Goal: Transaction & Acquisition: Purchase product/service

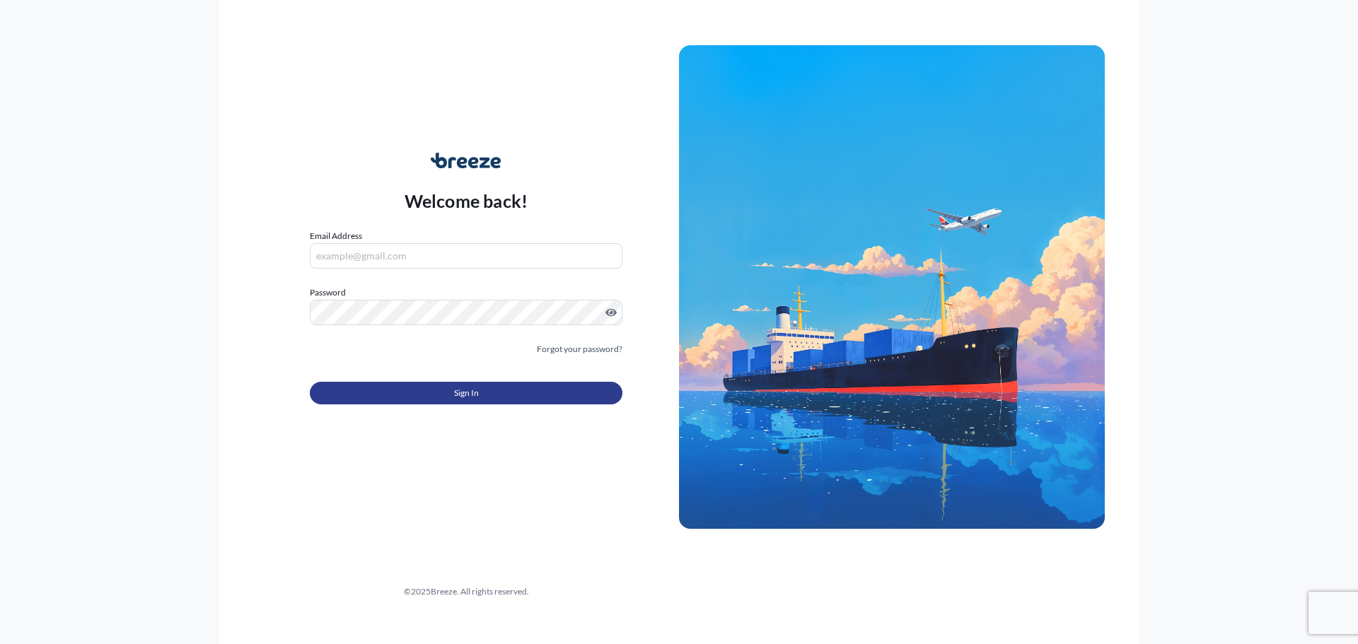
type input "[PERSON_NAME][EMAIL_ADDRESS][PERSON_NAME][DOMAIN_NAME]"
click at [447, 382] on button "Sign In" at bounding box center [466, 393] width 313 height 23
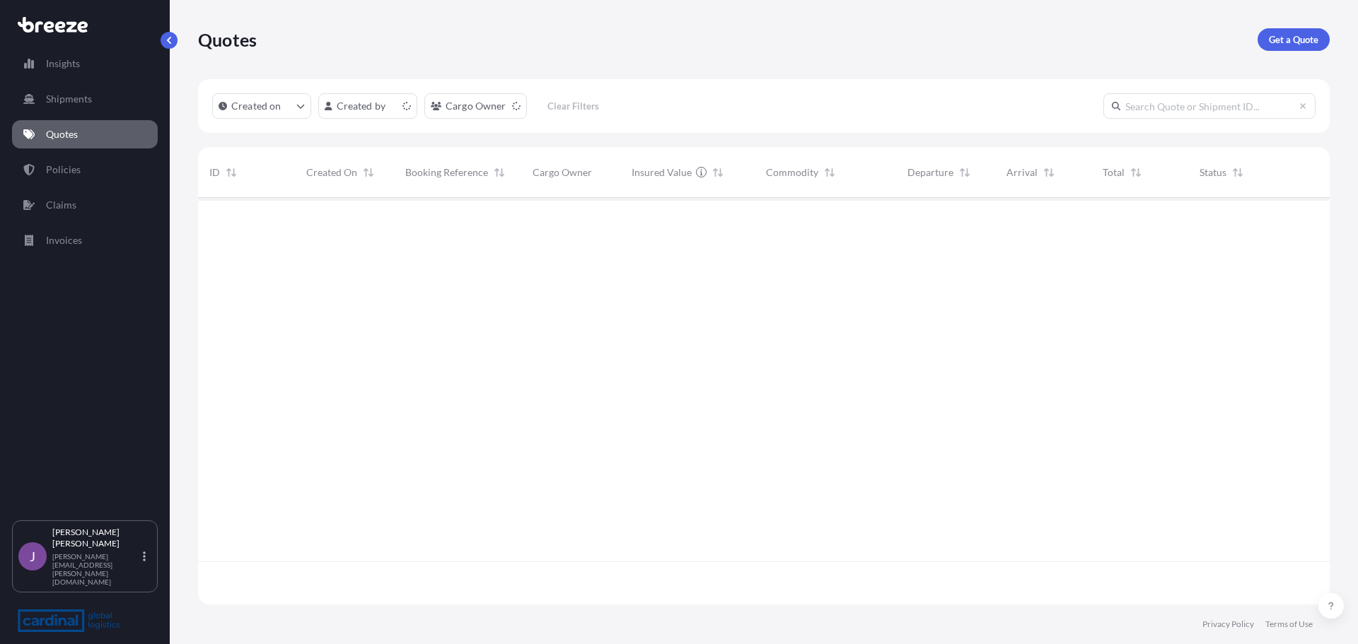
scroll to position [404, 1121]
click at [1303, 43] on p "Get a Quote" at bounding box center [1294, 40] width 50 height 14
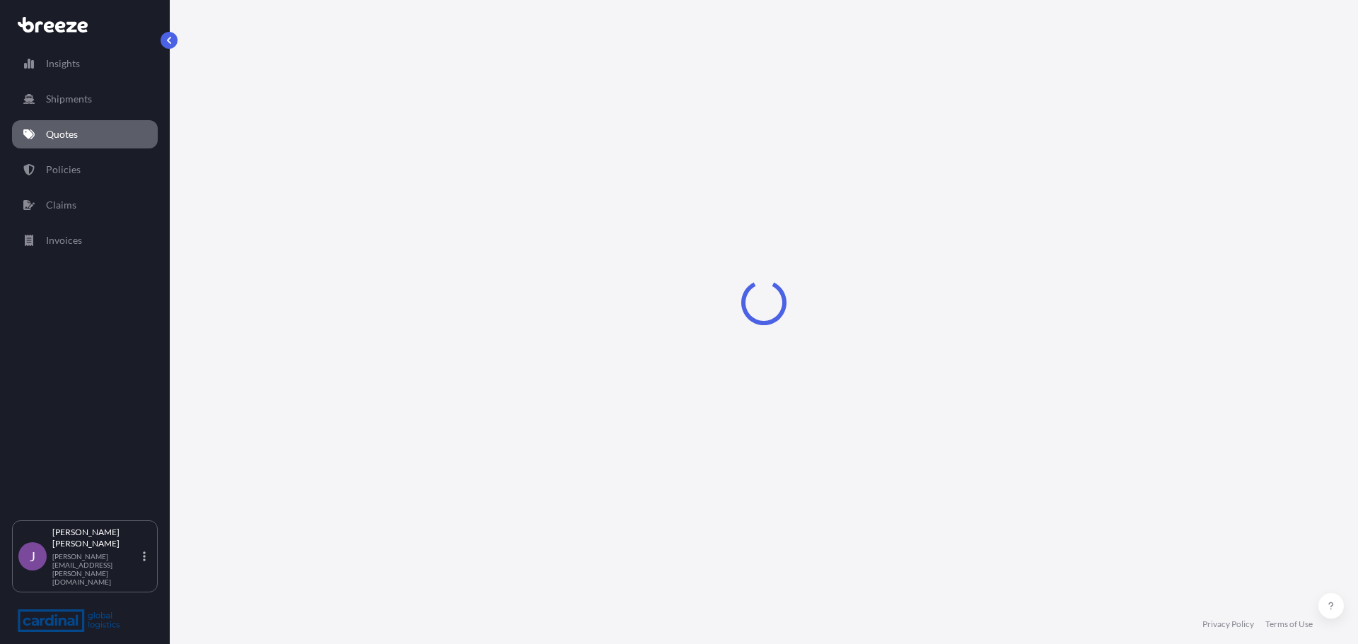
select select "Sea"
select select "1"
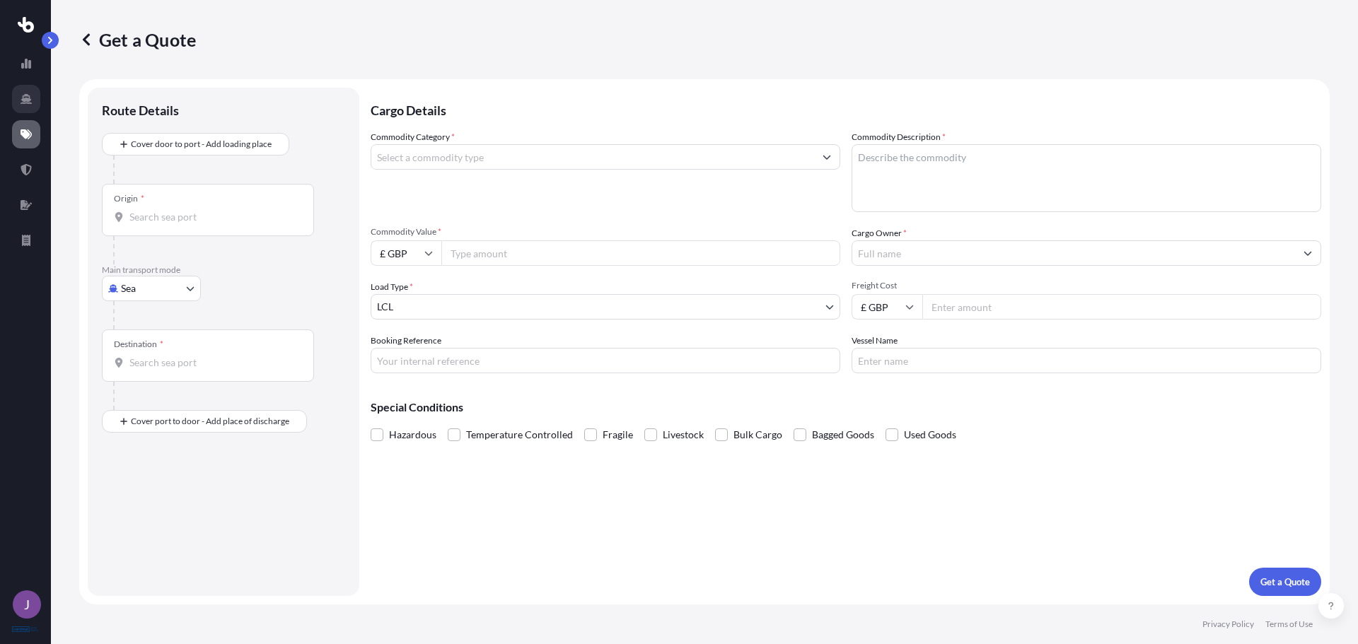
click at [27, 105] on link at bounding box center [26, 99] width 28 height 28
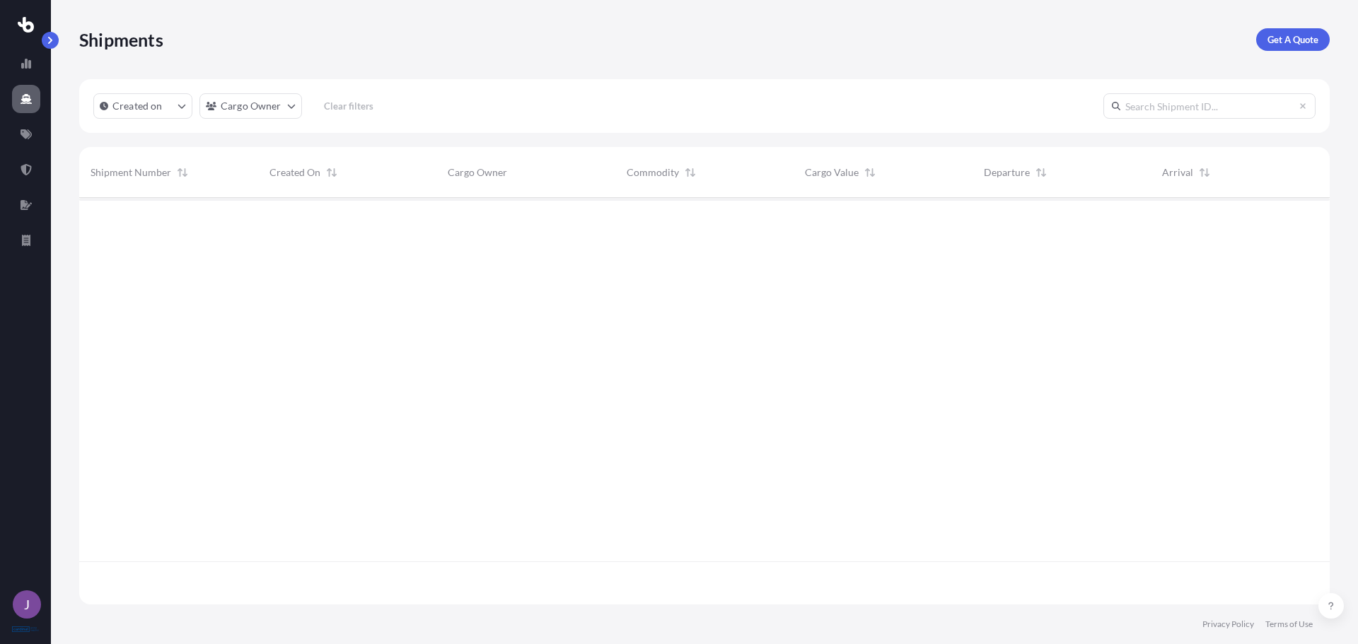
scroll to position [404, 1240]
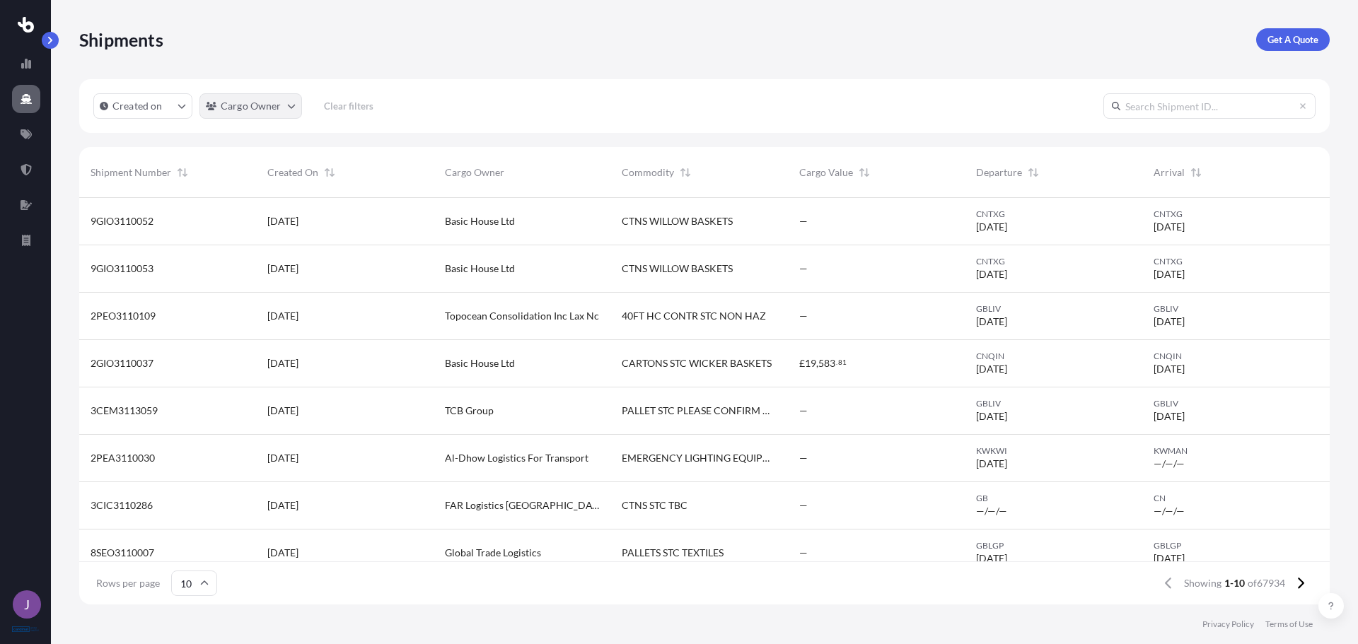
click at [270, 106] on html "J Shipments Get A Quote Created on Cargo Owner Clear filters Shipment Number Cr…" at bounding box center [679, 322] width 1358 height 644
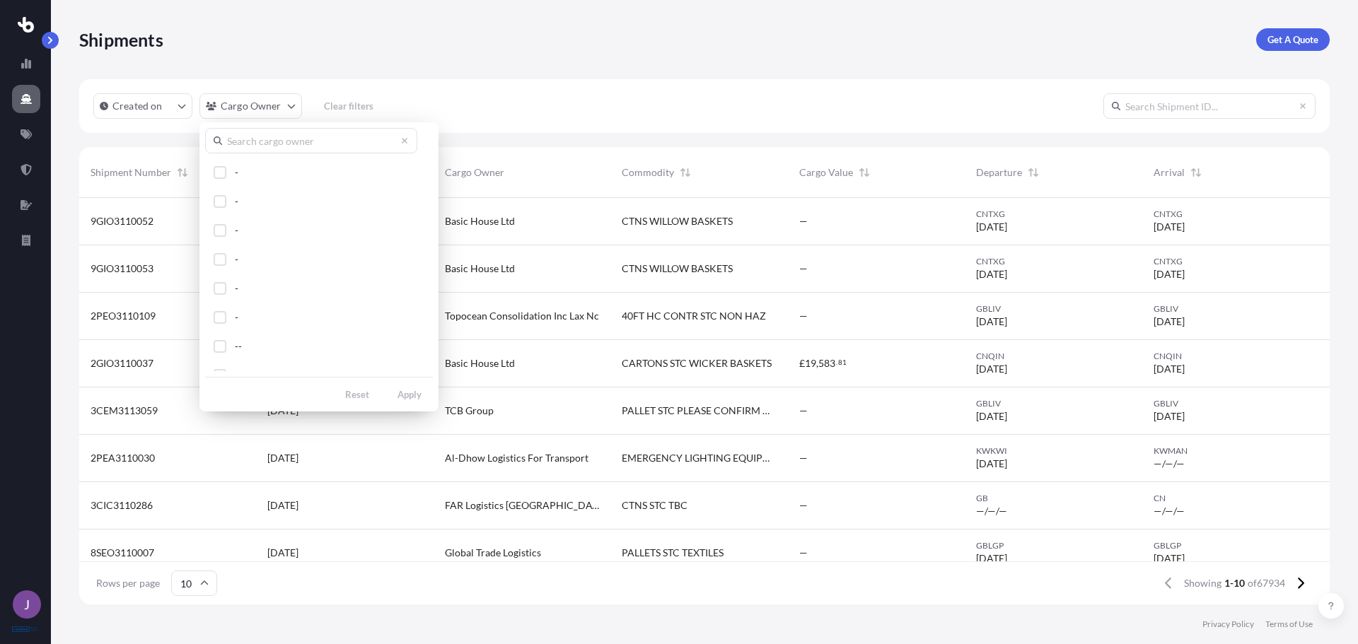
click at [258, 144] on input "text" at bounding box center [311, 140] width 212 height 25
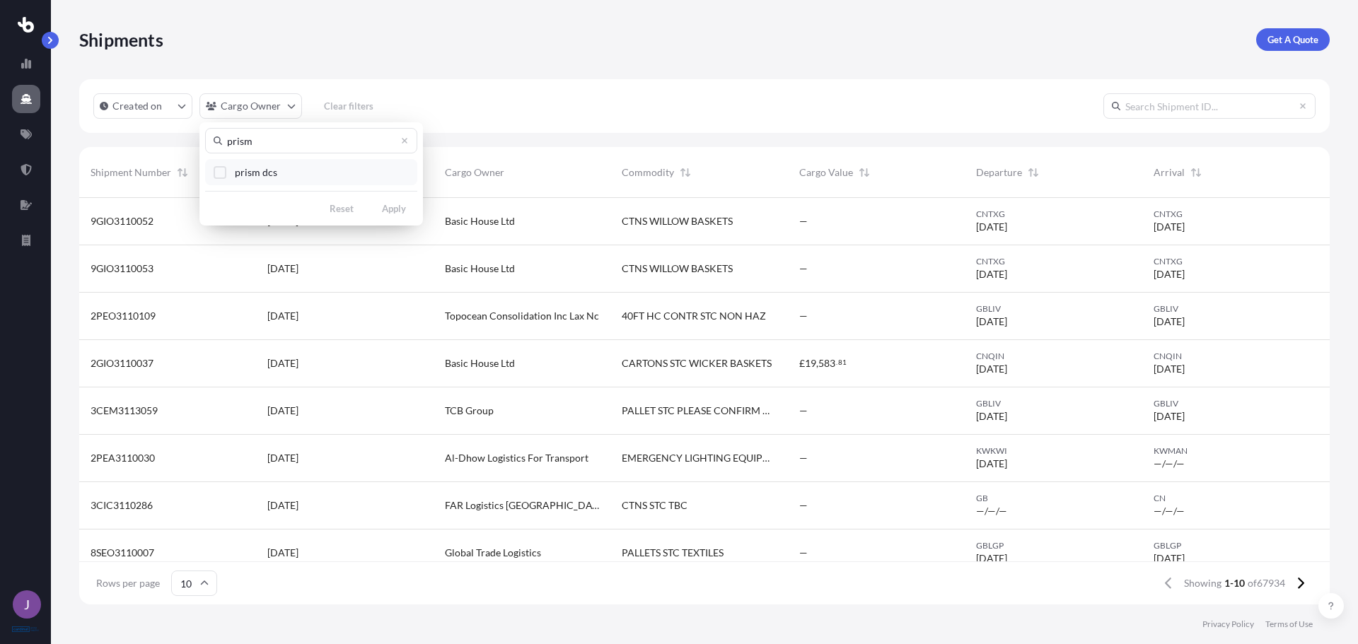
type input "prism"
click at [267, 170] on span "prism dcs" at bounding box center [256, 173] width 42 height 14
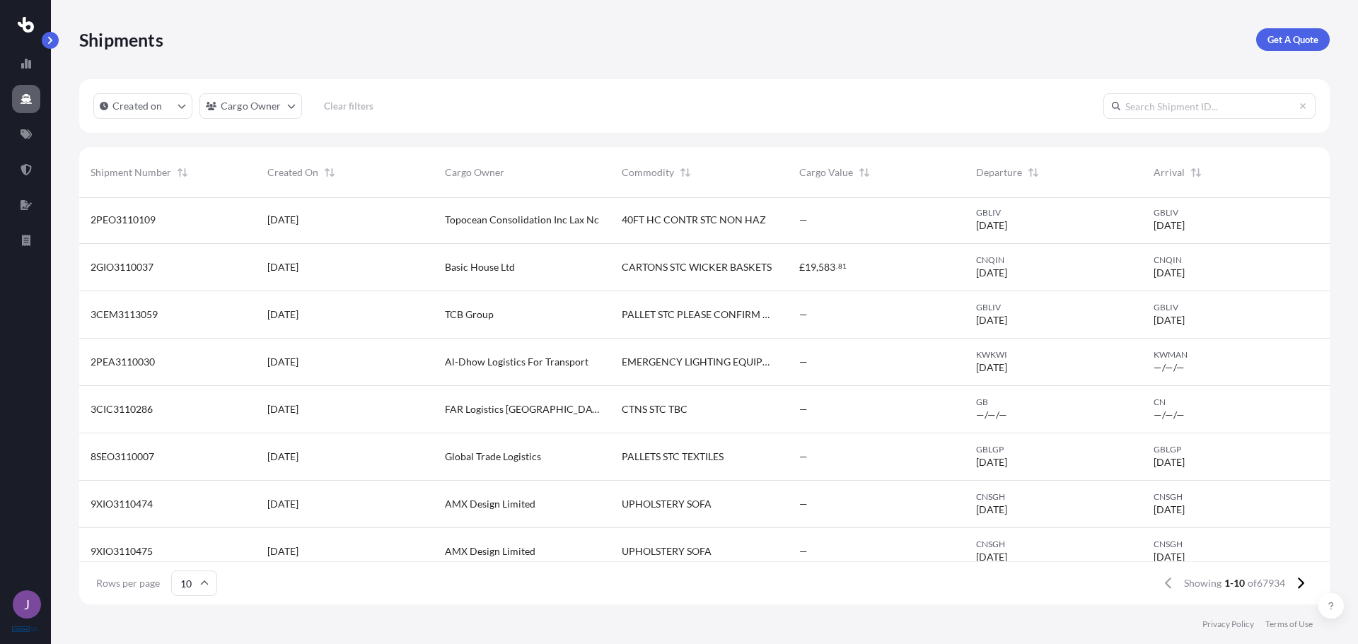
scroll to position [110, 0]
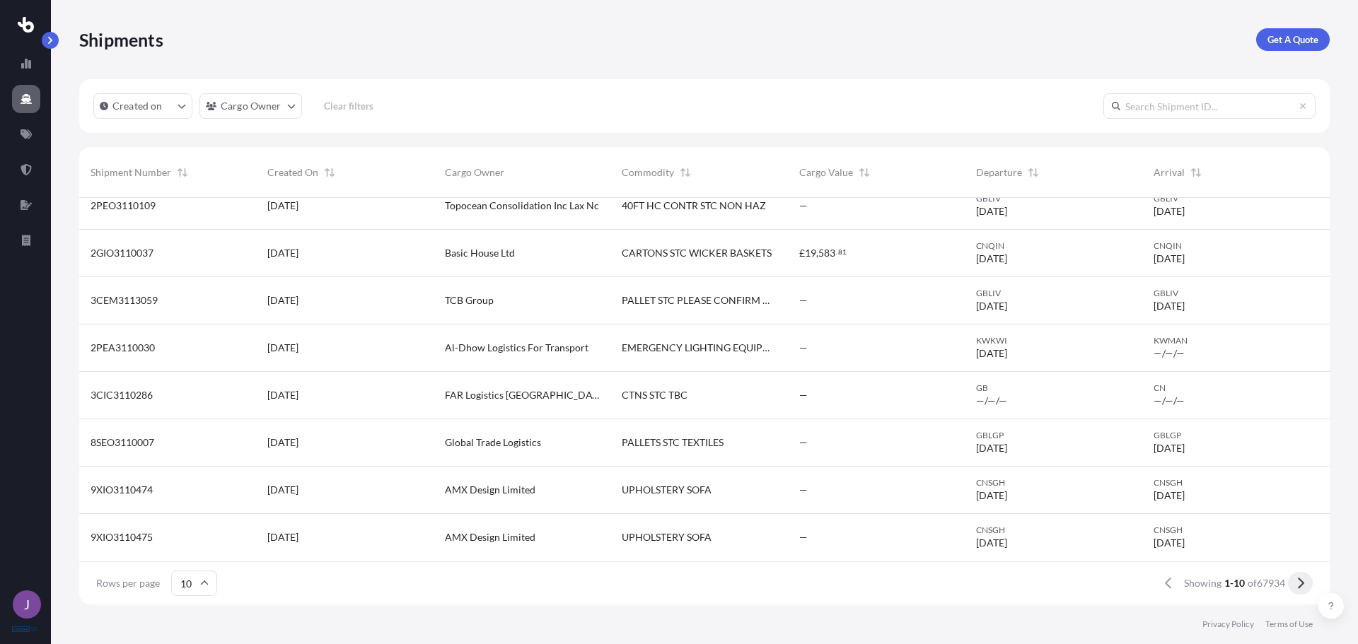
click at [1302, 587] on icon at bounding box center [1301, 583] width 8 height 13
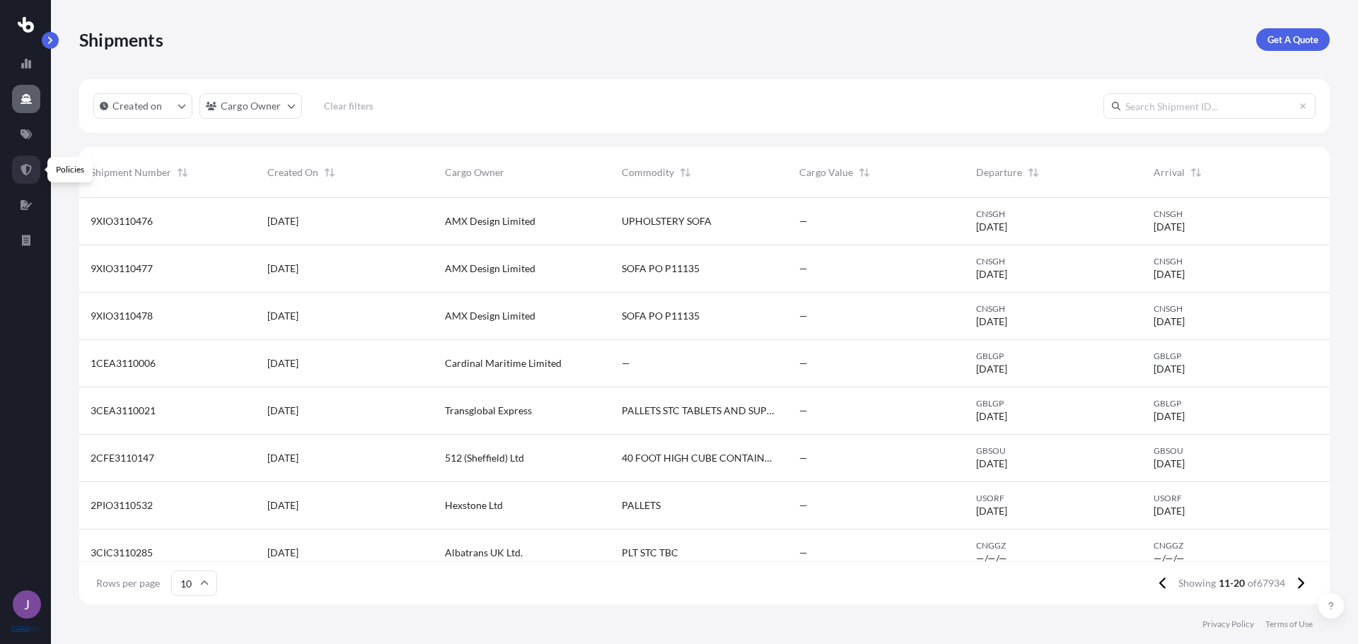
scroll to position [404, 1240]
click at [23, 175] on icon at bounding box center [26, 169] width 11 height 11
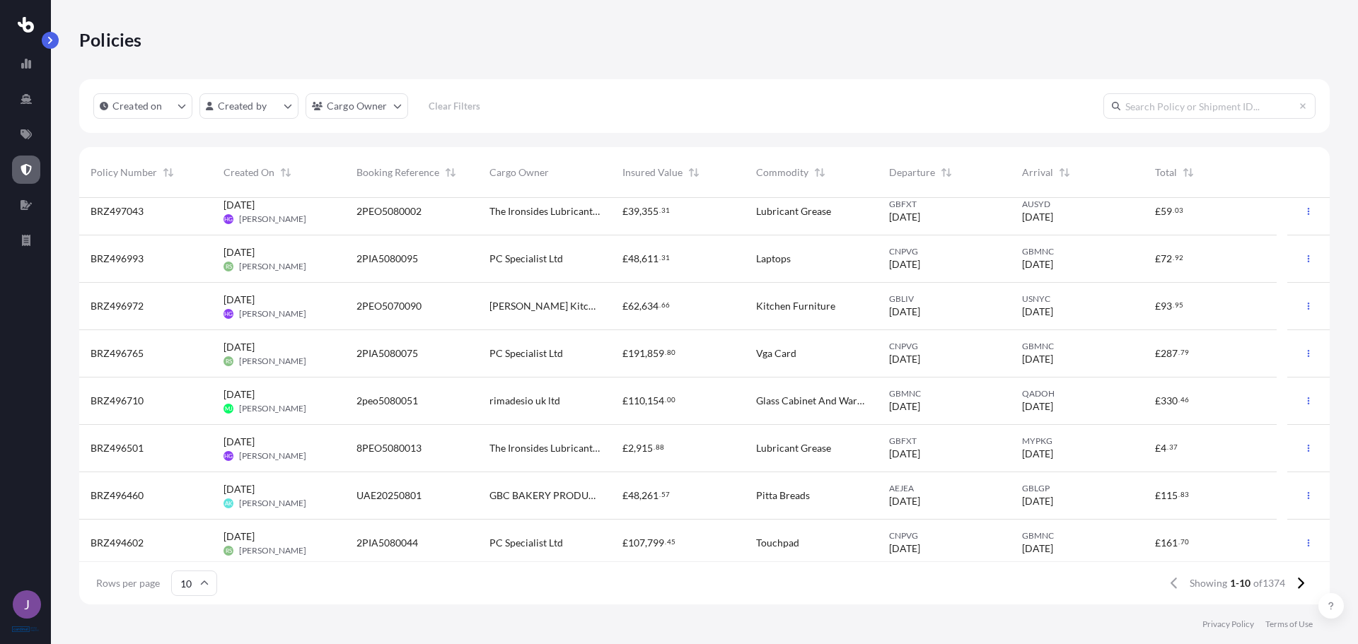
scroll to position [110, 0]
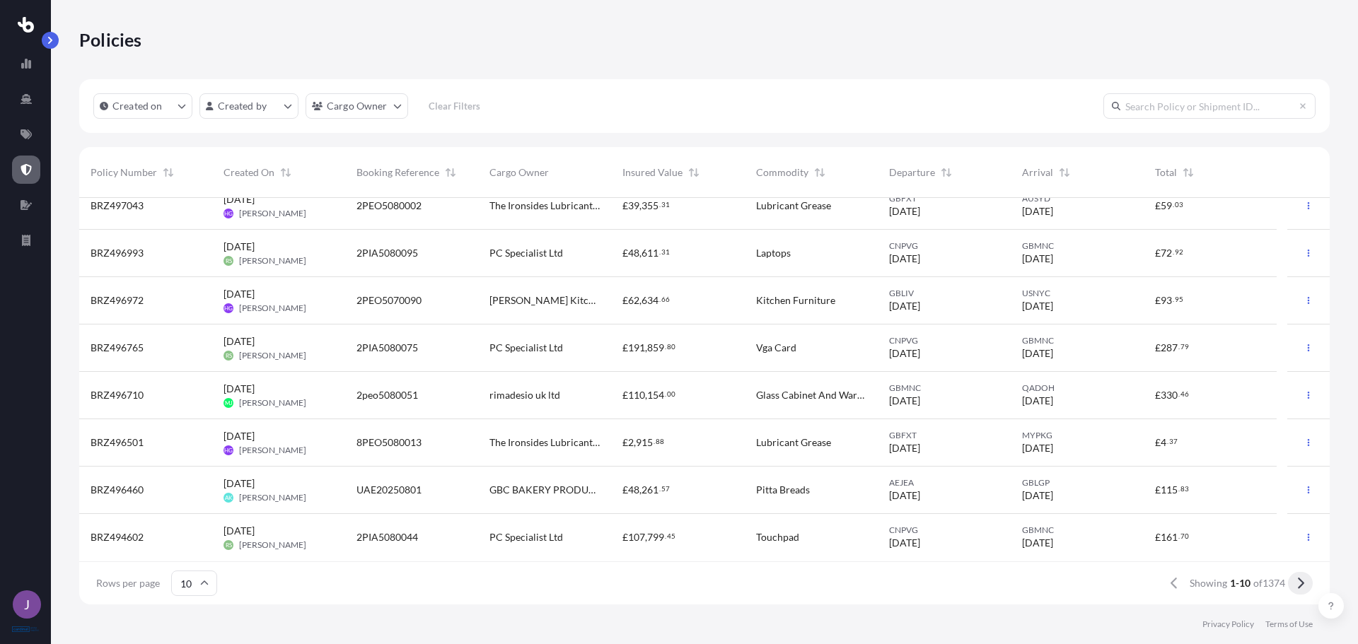
click at [1302, 586] on icon at bounding box center [1301, 583] width 8 height 13
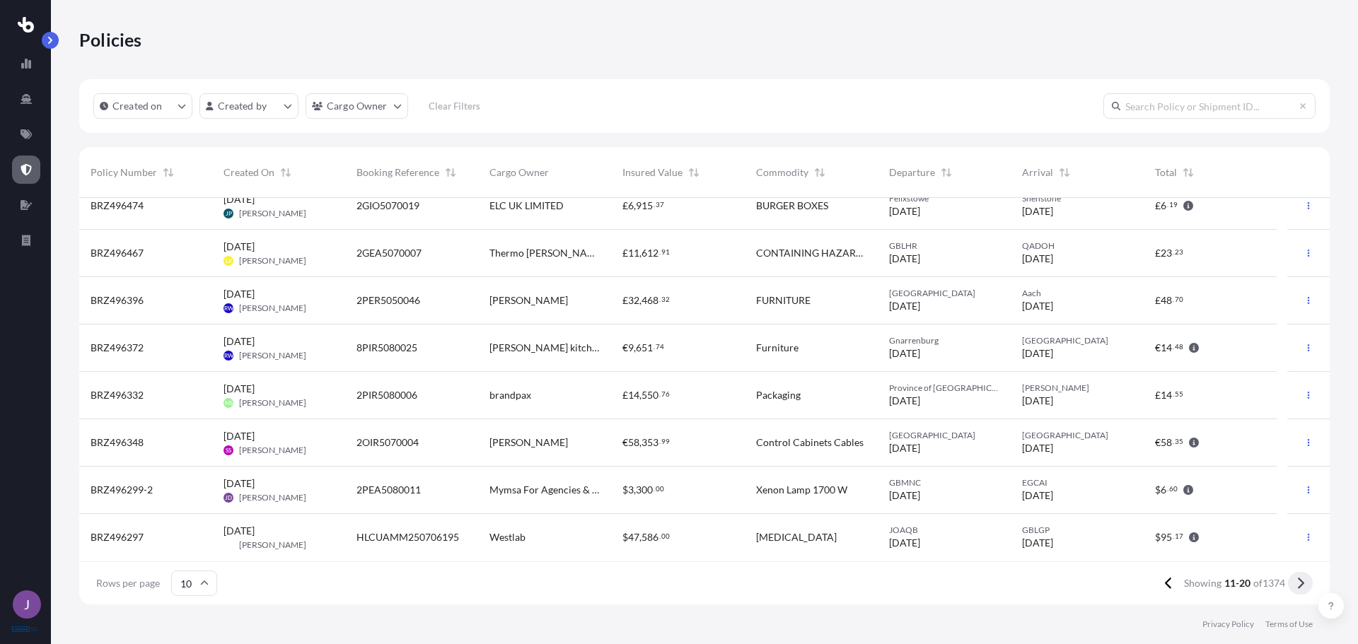
click at [1303, 574] on button at bounding box center [1300, 583] width 25 height 23
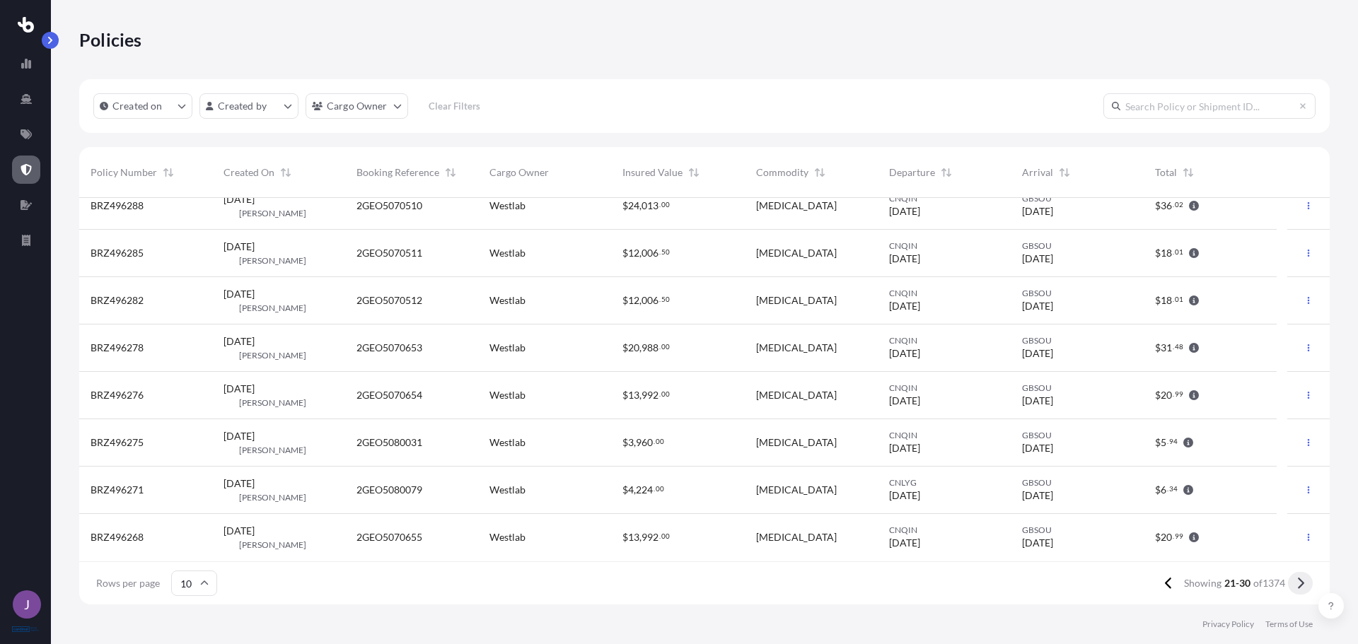
click at [1299, 584] on icon at bounding box center [1301, 583] width 8 height 13
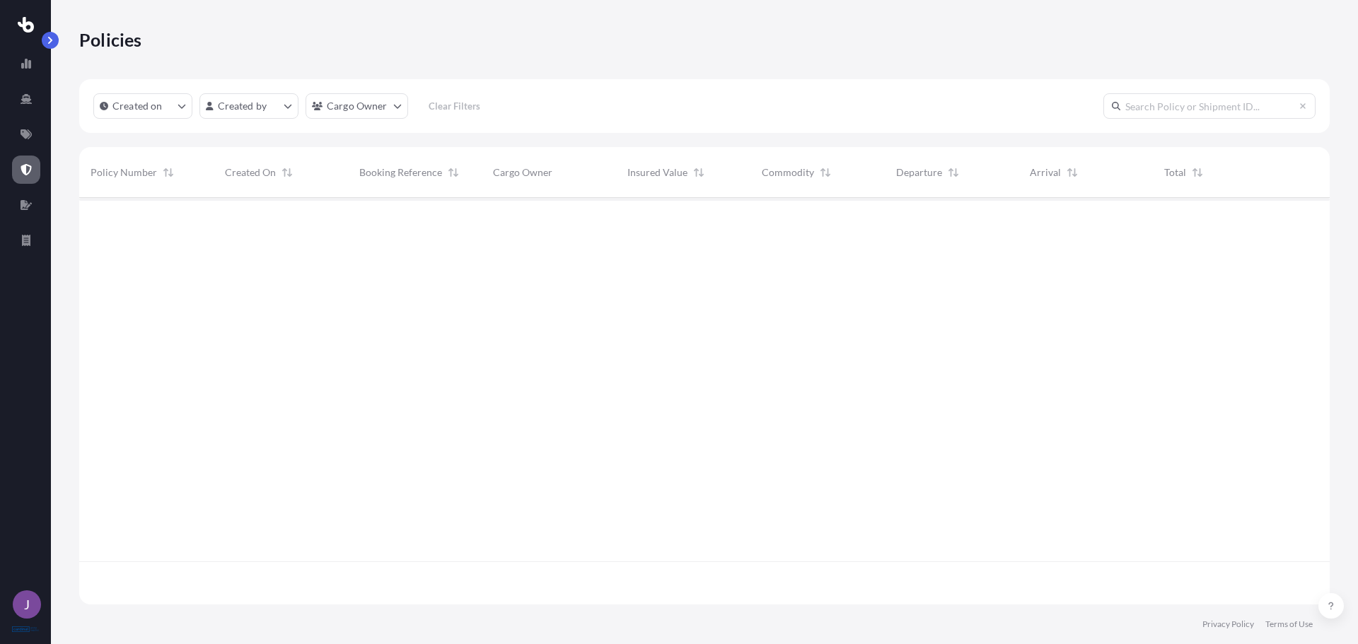
scroll to position [0, 0]
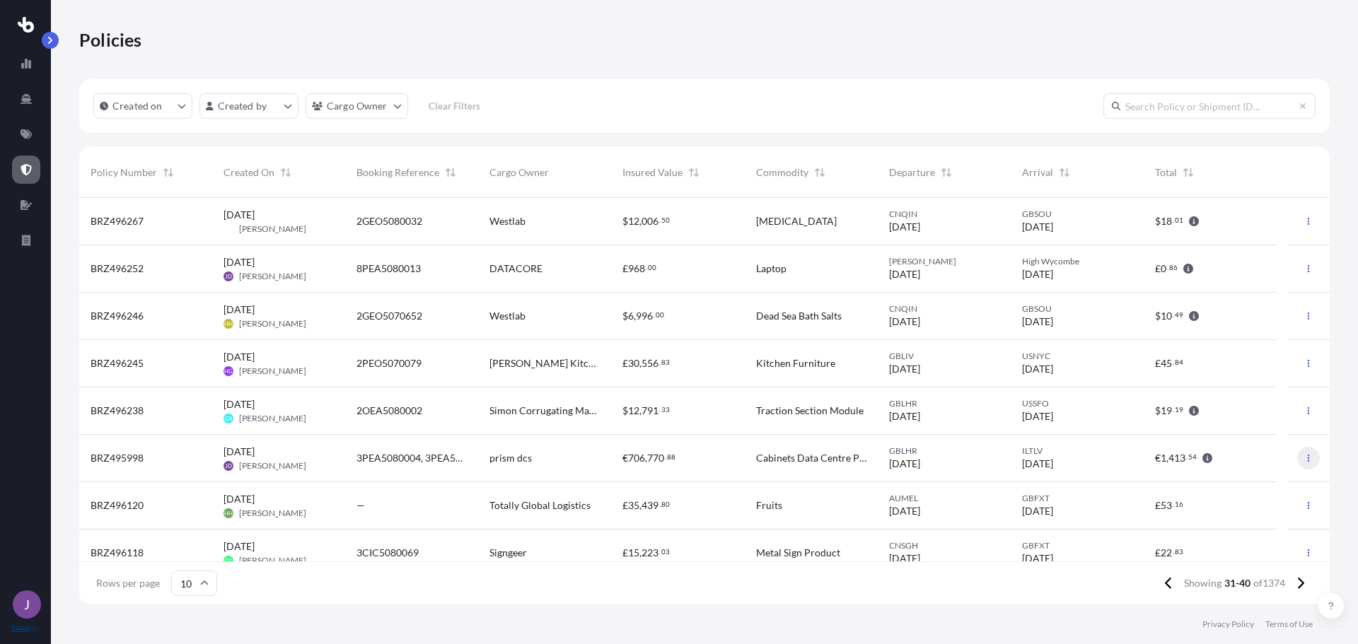
click at [1304, 458] on icon "button" at bounding box center [1308, 458] width 8 height 8
click at [1266, 467] on link "Duplicate quote" at bounding box center [1223, 461] width 129 height 23
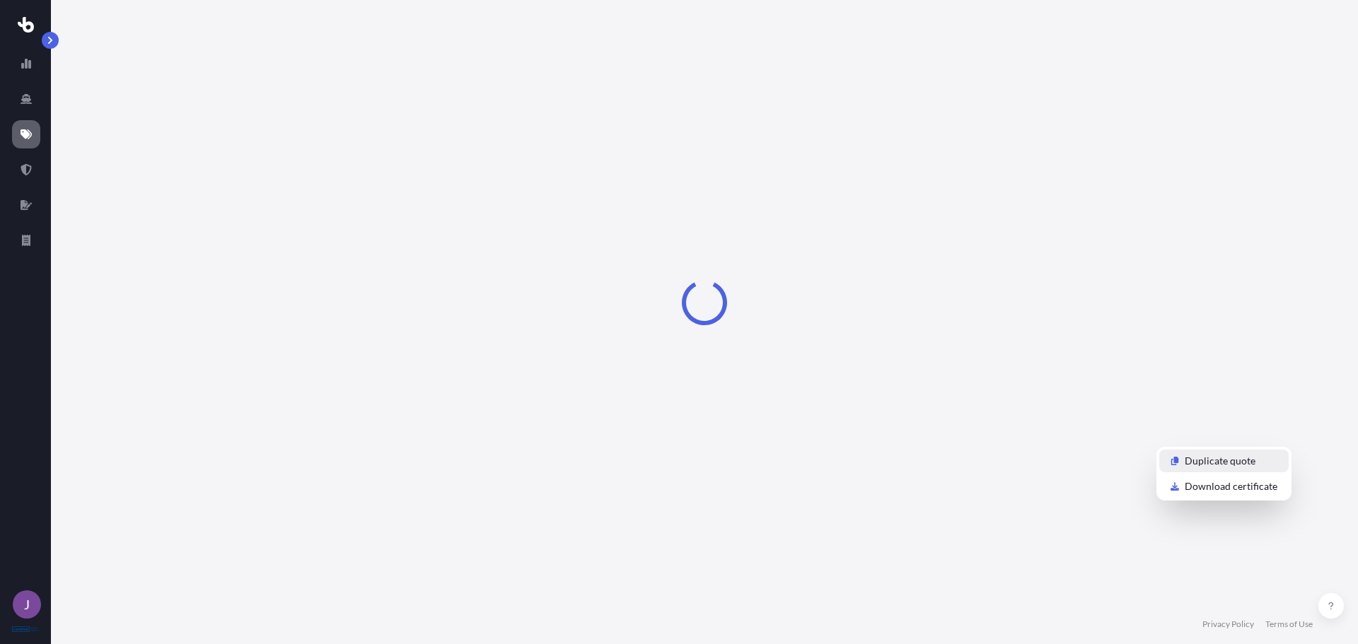
scroll to position [18, 0]
select select "Road"
select select "Air"
select select "Road"
select select "1"
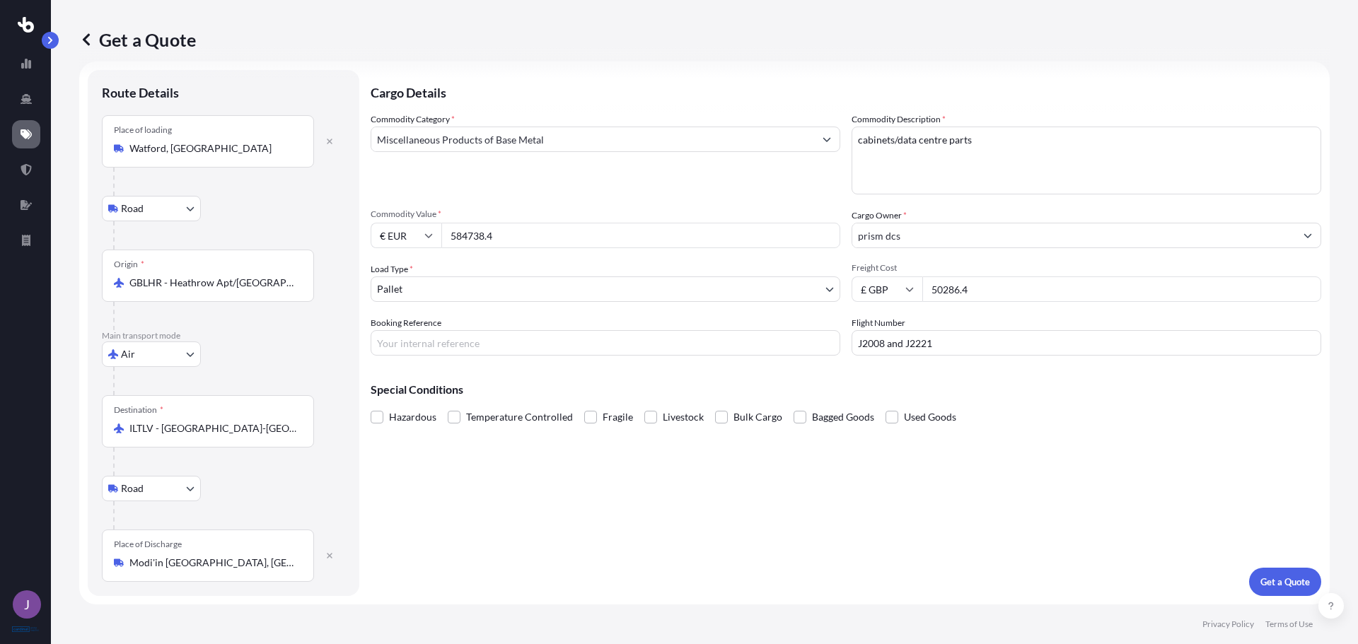
click at [548, 233] on input "584738.4" at bounding box center [640, 235] width 399 height 25
drag, startPoint x: 529, startPoint y: 233, endPoint x: 241, endPoint y: 235, distance: 287.9
click at [241, 235] on form "Route Details Place of loading [GEOGRAPHIC_DATA], [GEOGRAPHIC_DATA] Road Road R…" at bounding box center [704, 333] width 1251 height 543
type input "34100.10"
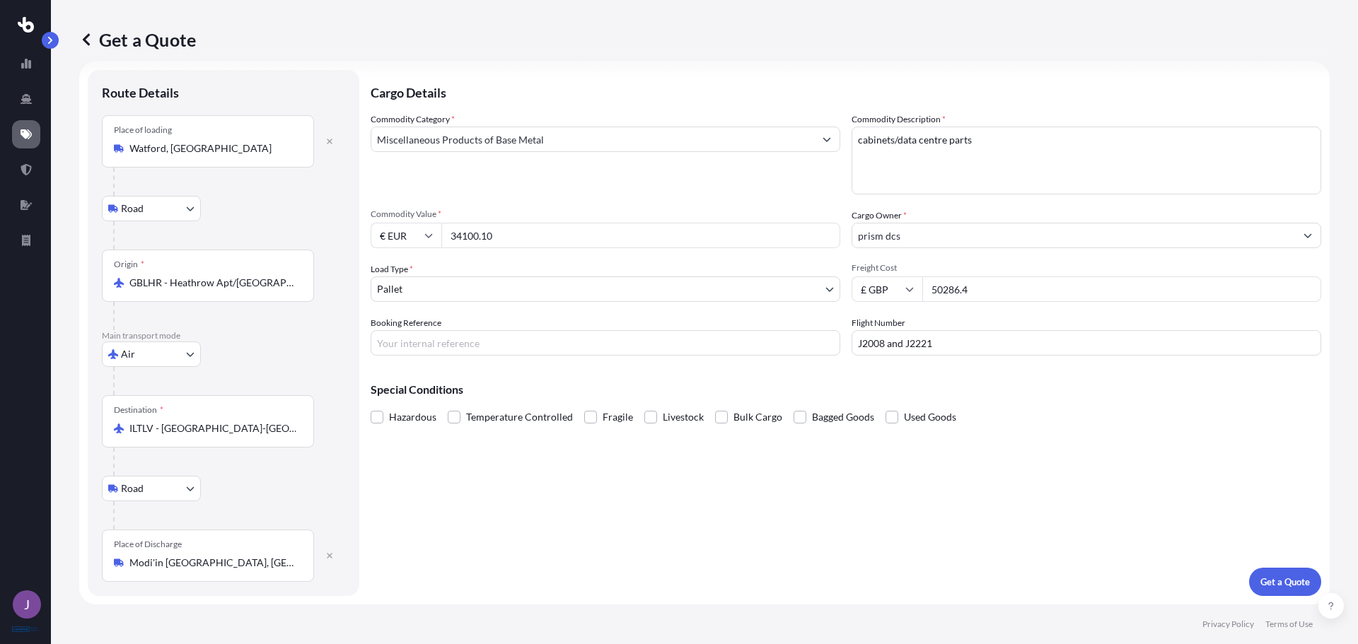
click at [1009, 284] on input "50286.4" at bounding box center [1121, 289] width 399 height 25
drag, startPoint x: 984, startPoint y: 289, endPoint x: 836, endPoint y: 291, distance: 147.9
click at [836, 291] on div "Commodity Category * Miscellaneous Products of Base Metal Commodity Description…" at bounding box center [846, 233] width 951 height 243
click at [1065, 294] on input "Freight Cost" at bounding box center [1121, 289] width 399 height 25
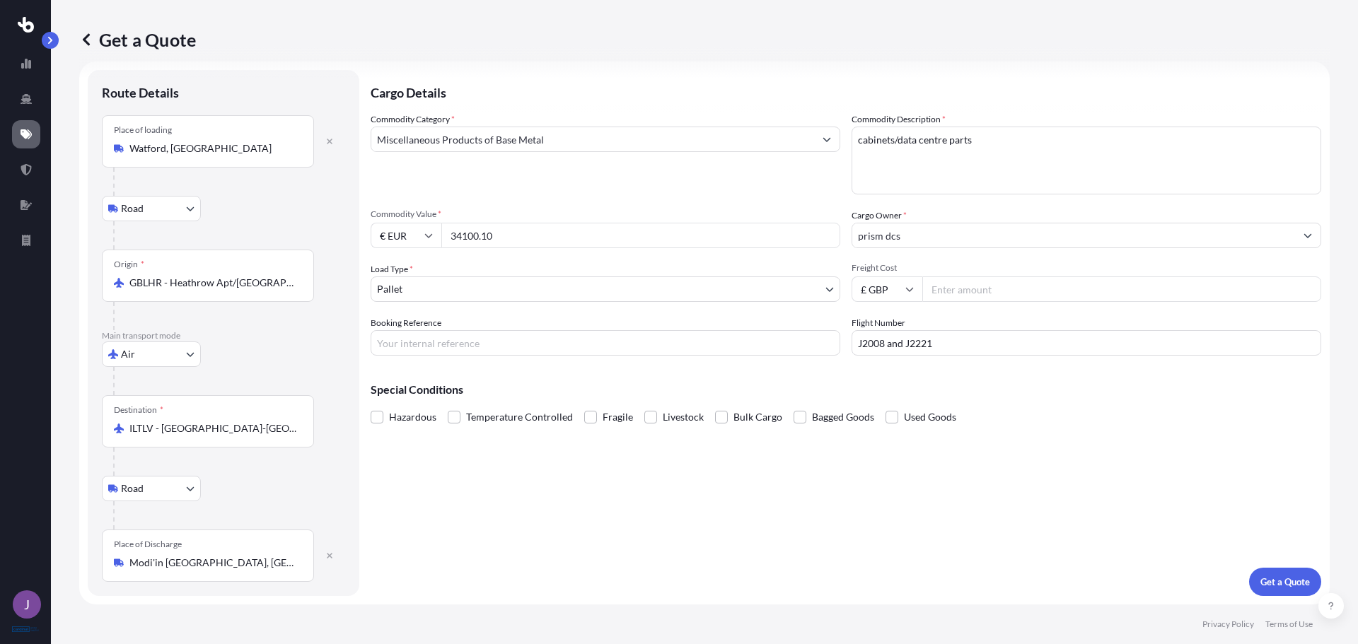
click at [989, 278] on input "Freight Cost" at bounding box center [1121, 289] width 399 height 25
type input "35770.00"
click at [942, 344] on input "J2008 and J2221" at bounding box center [1087, 342] width 470 height 25
click at [867, 347] on input "J2008 and J2221" at bounding box center [1087, 342] width 470 height 25
type input "J2108 and J2221"
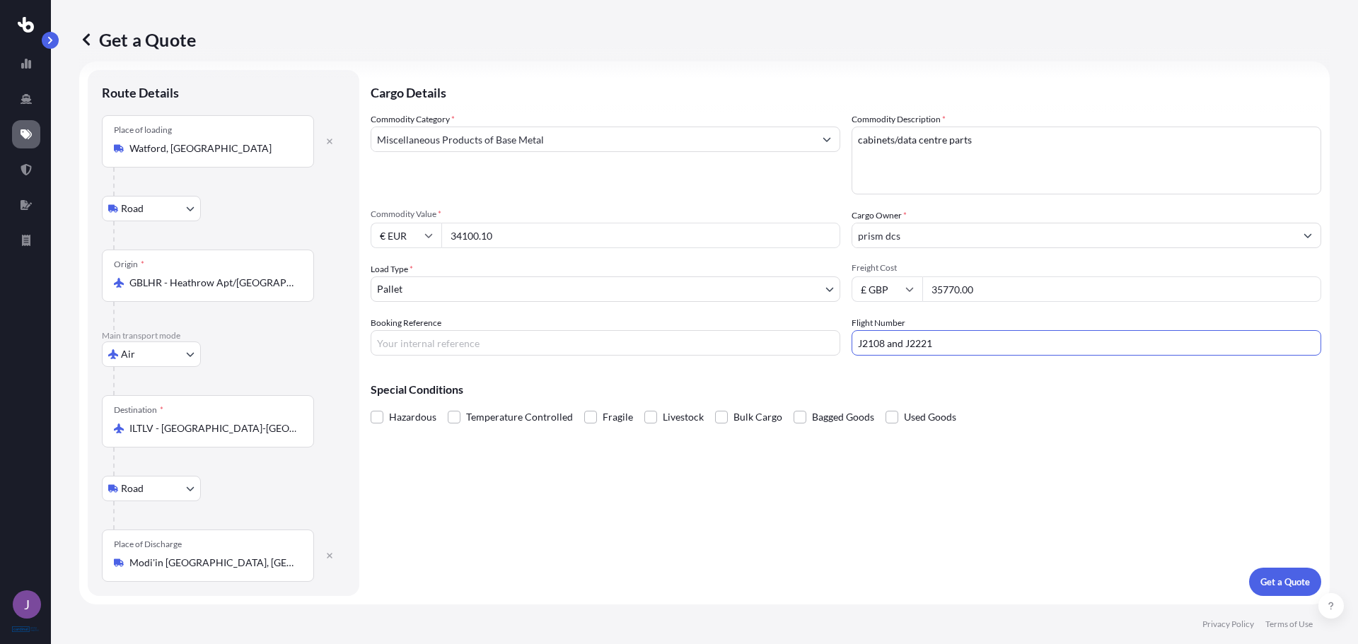
click at [596, 327] on div "Booking Reference" at bounding box center [606, 336] width 470 height 40
click at [588, 346] on input "Booking Reference" at bounding box center [606, 342] width 470 height 25
click at [496, 357] on div "Cargo Details Commodity Category * Miscellaneous Products of Base Metal Commodi…" at bounding box center [846, 333] width 951 height 526
click at [493, 354] on input "Booking Reference" at bounding box center [606, 342] width 470 height 25
click at [540, 349] on input "3PEA5080006" at bounding box center [606, 342] width 470 height 25
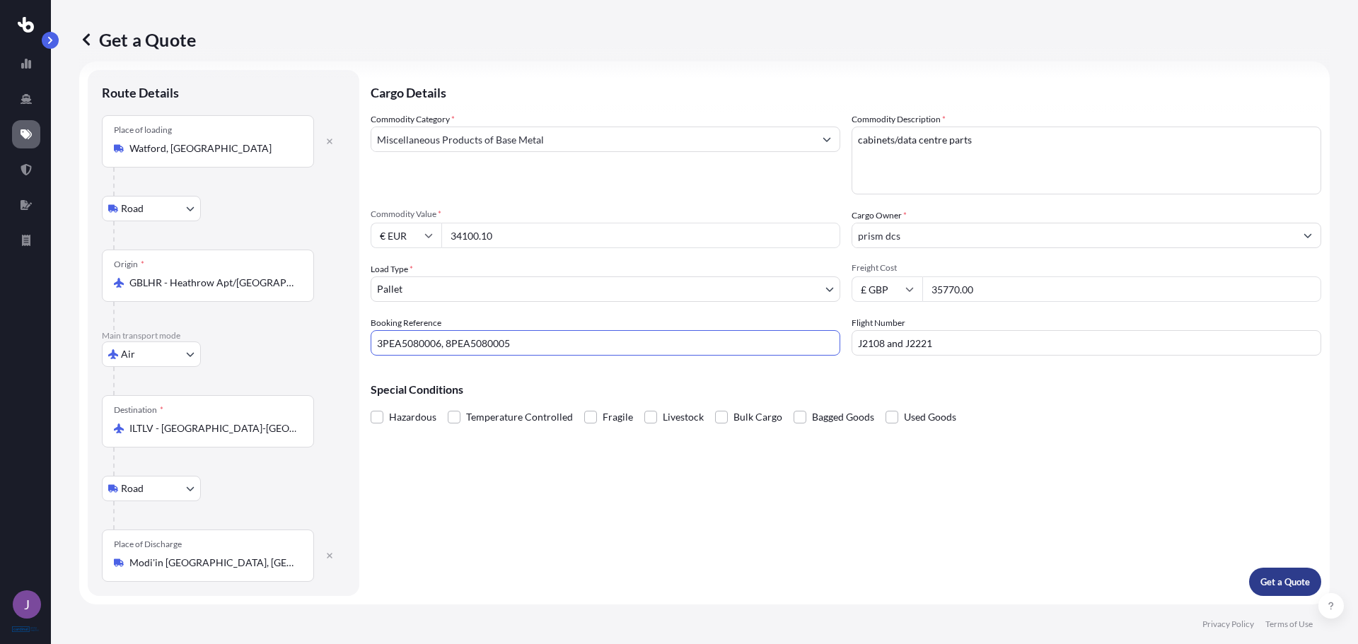
type input "3PEA5080006, 8PEA5080005"
click at [1270, 572] on button "Get a Quote" at bounding box center [1285, 582] width 72 height 28
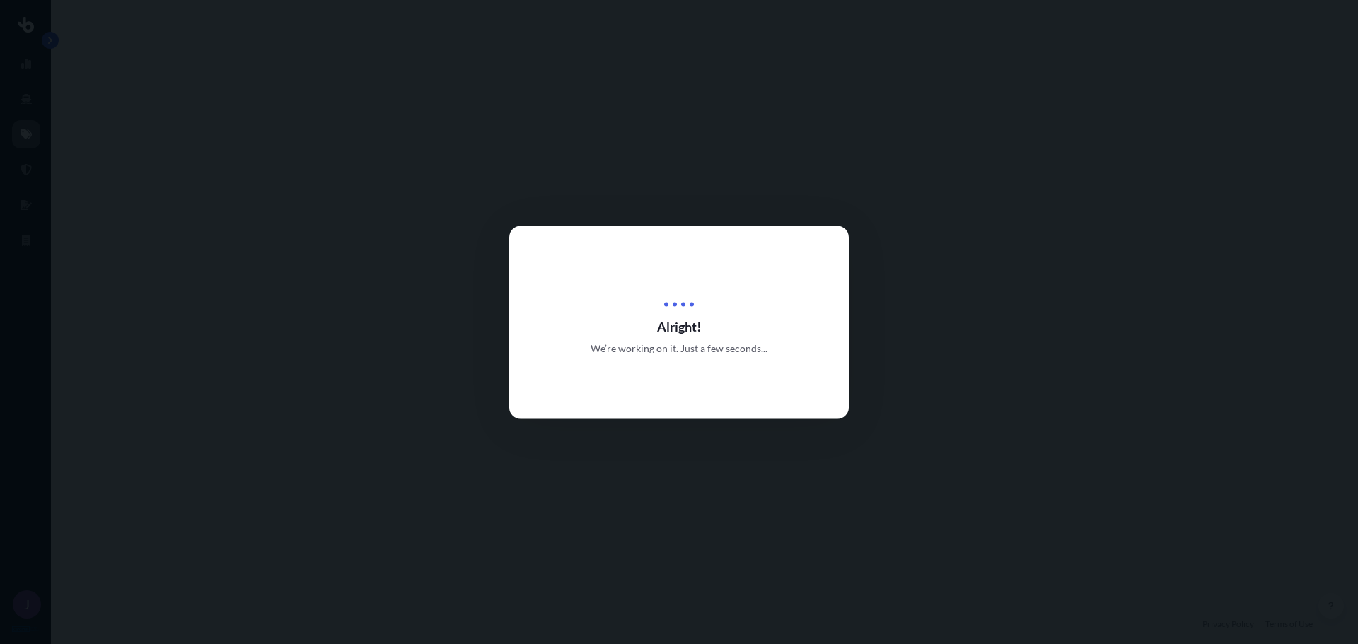
select select "Road"
select select "Air"
select select "Road"
select select "1"
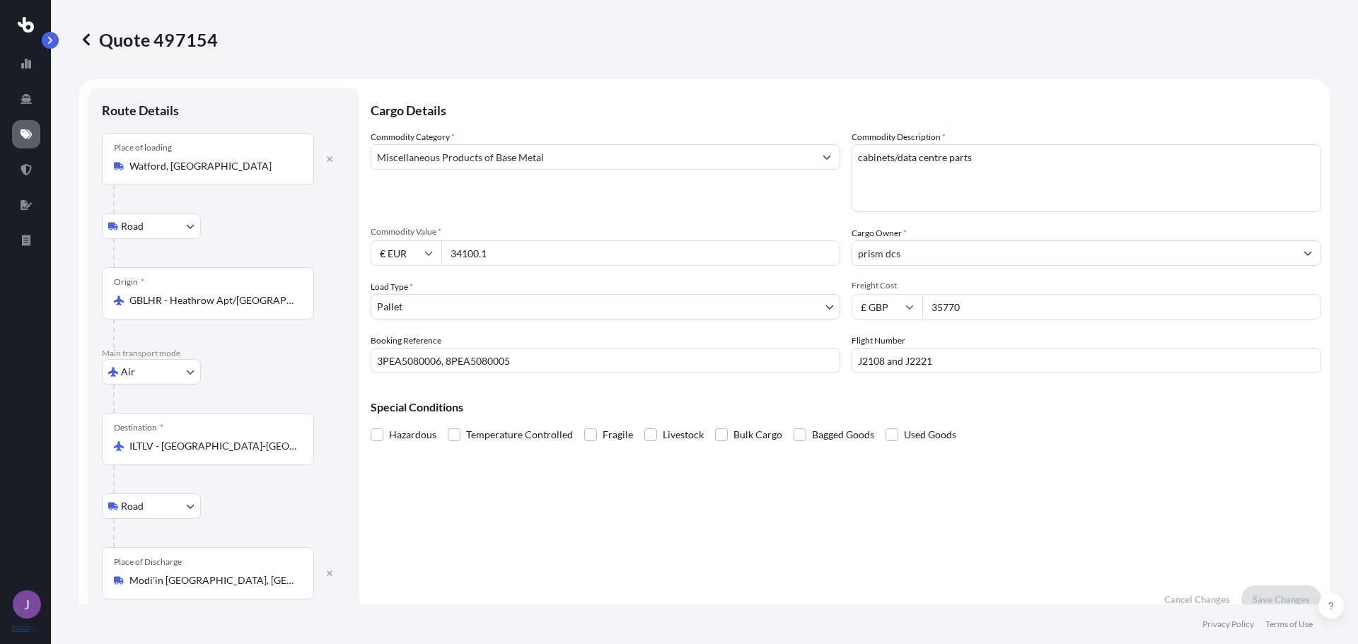
click at [175, 294] on input "GBLHR - Heathrow Apt/[GEOGRAPHIC_DATA], [GEOGRAPHIC_DATA]" at bounding box center [212, 301] width 167 height 14
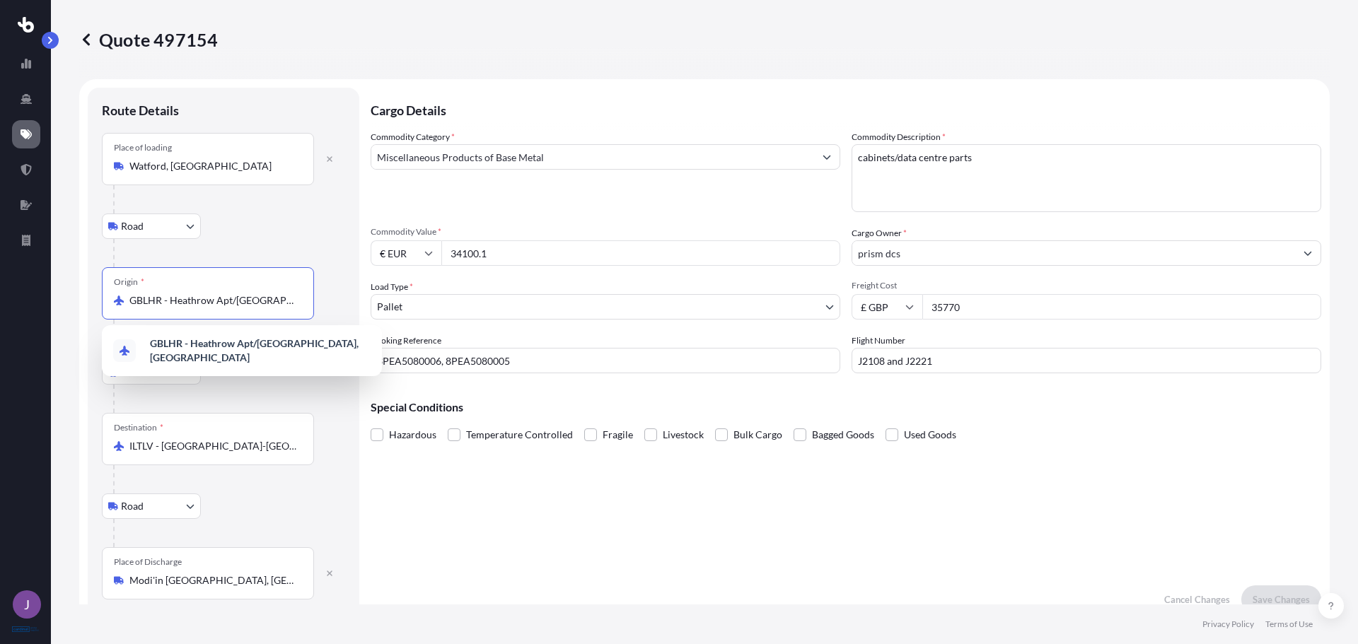
click at [175, 294] on input "GBLHR - Heathrow Apt/[GEOGRAPHIC_DATA], [GEOGRAPHIC_DATA]" at bounding box center [212, 301] width 167 height 14
click at [195, 343] on span "GBMNC / MAN - [GEOGRAPHIC_DATA], [GEOGRAPHIC_DATA]" at bounding box center [260, 351] width 221 height 28
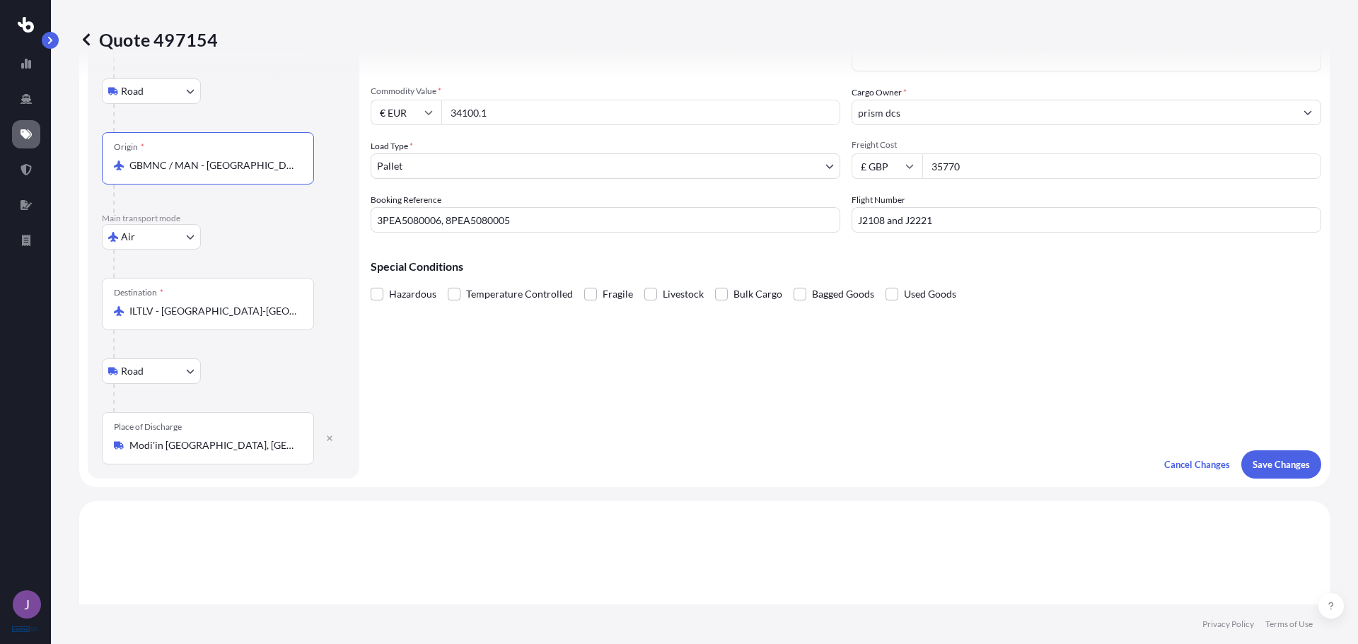
scroll to position [141, 0]
type input "GBMNC / MAN - [GEOGRAPHIC_DATA], [GEOGRAPHIC_DATA]"
click at [1270, 453] on button "Save Changes" at bounding box center [1281, 464] width 80 height 28
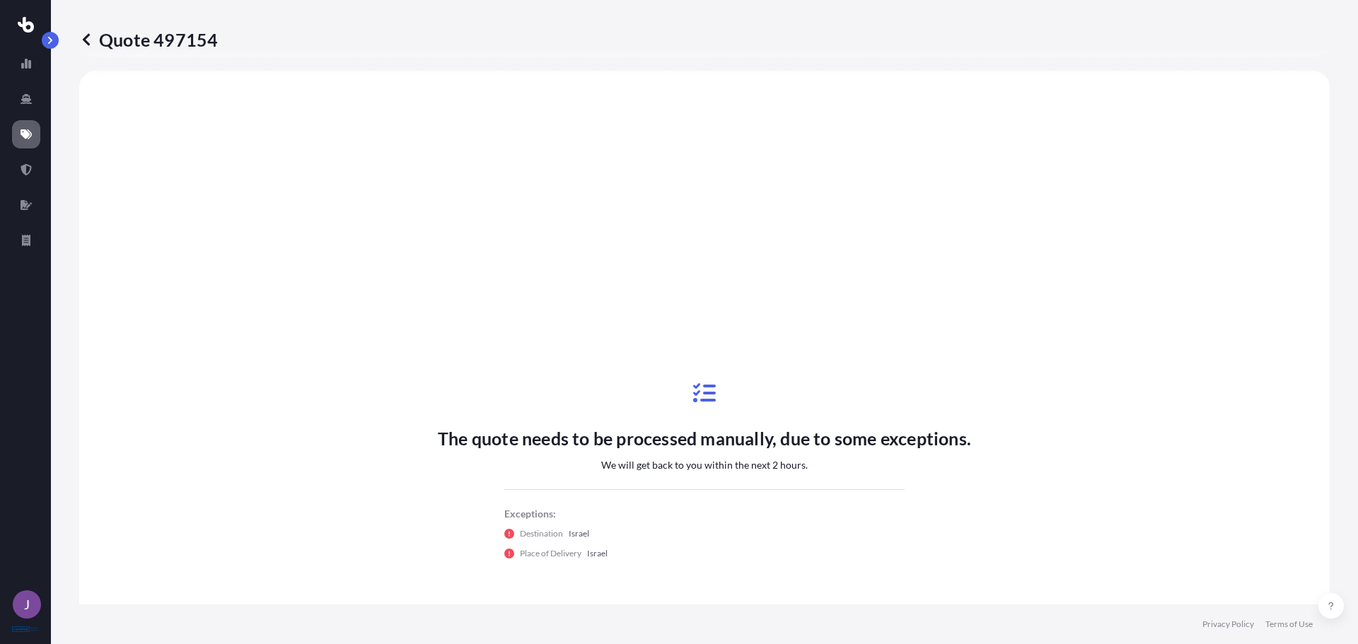
select select "Road"
select select "Air"
select select "Road"
select select "1"
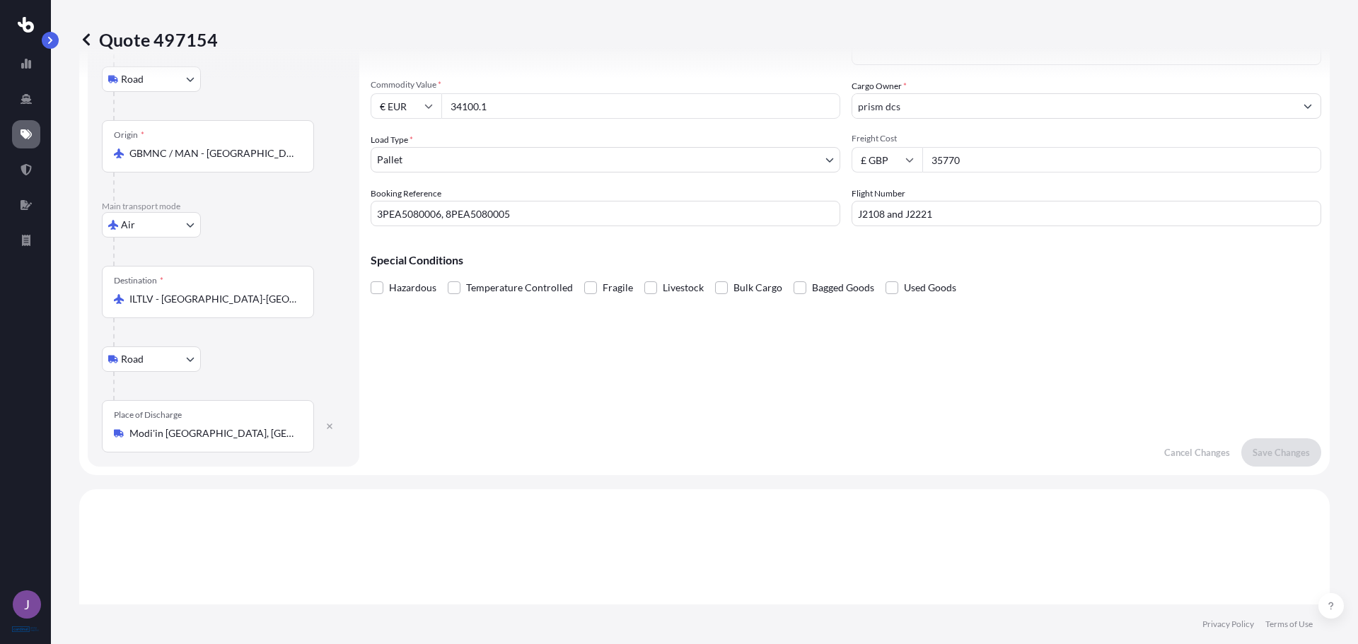
scroll to position [0, 0]
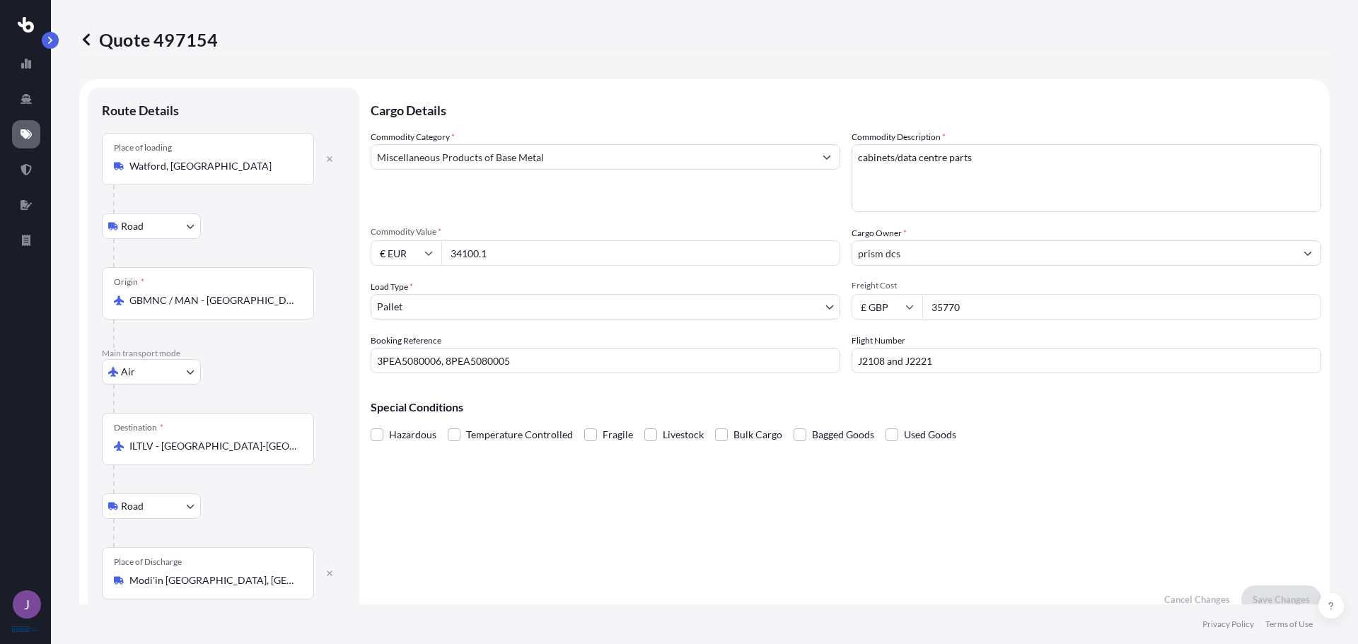
click at [941, 308] on input "35770" at bounding box center [1121, 306] width 399 height 25
click at [942, 308] on input "35770" at bounding box center [1121, 306] width 399 height 25
click at [939, 308] on input "35770" at bounding box center [1121, 306] width 399 height 25
click at [968, 308] on input "35770" at bounding box center [1121, 306] width 399 height 25
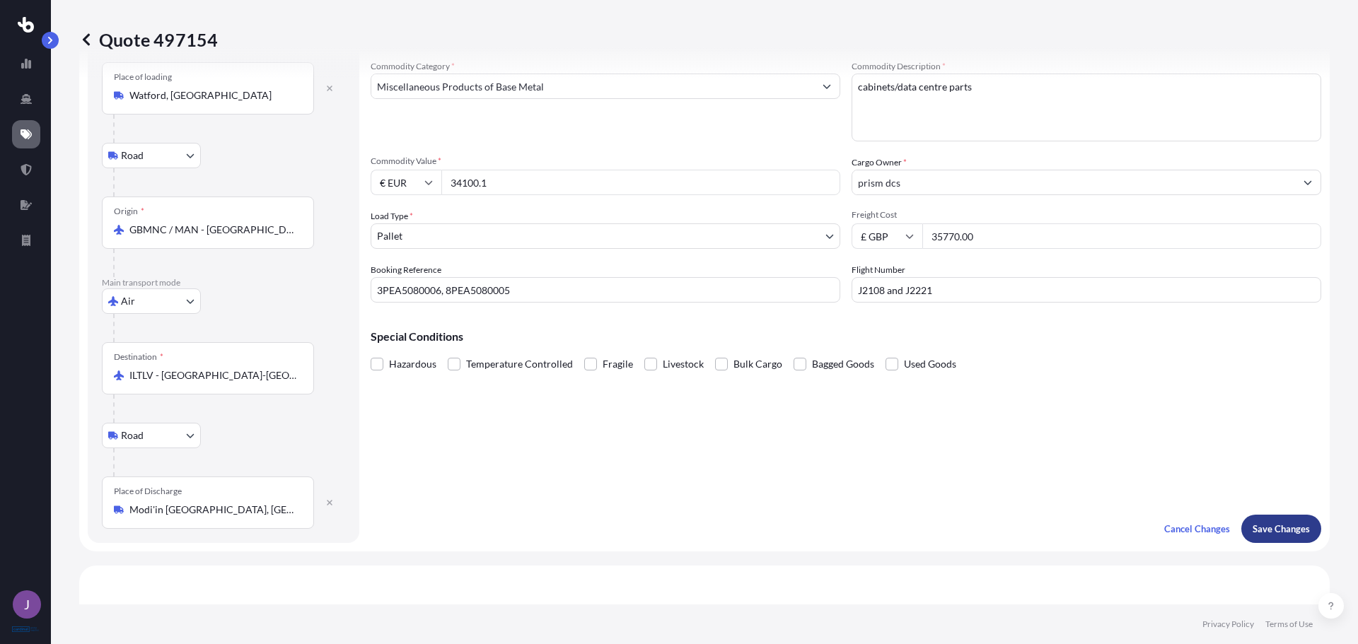
type input "35770.00"
click at [1272, 532] on p "Save Changes" at bounding box center [1281, 529] width 57 height 14
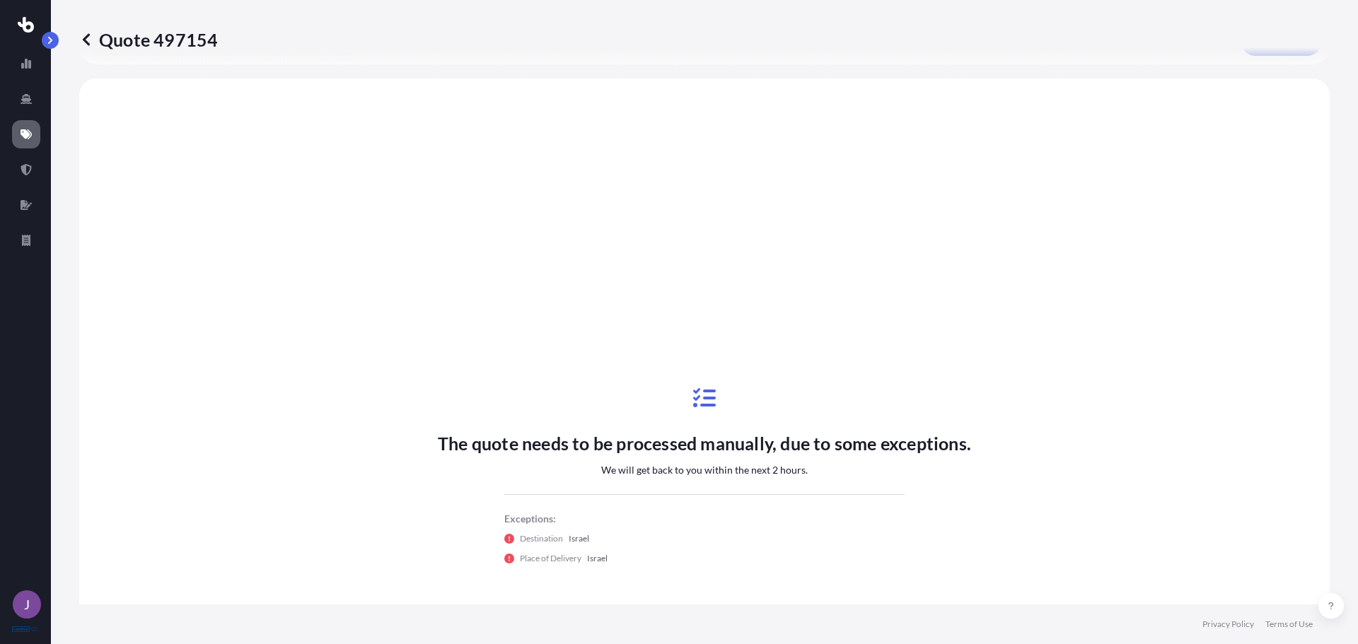
scroll to position [566, 0]
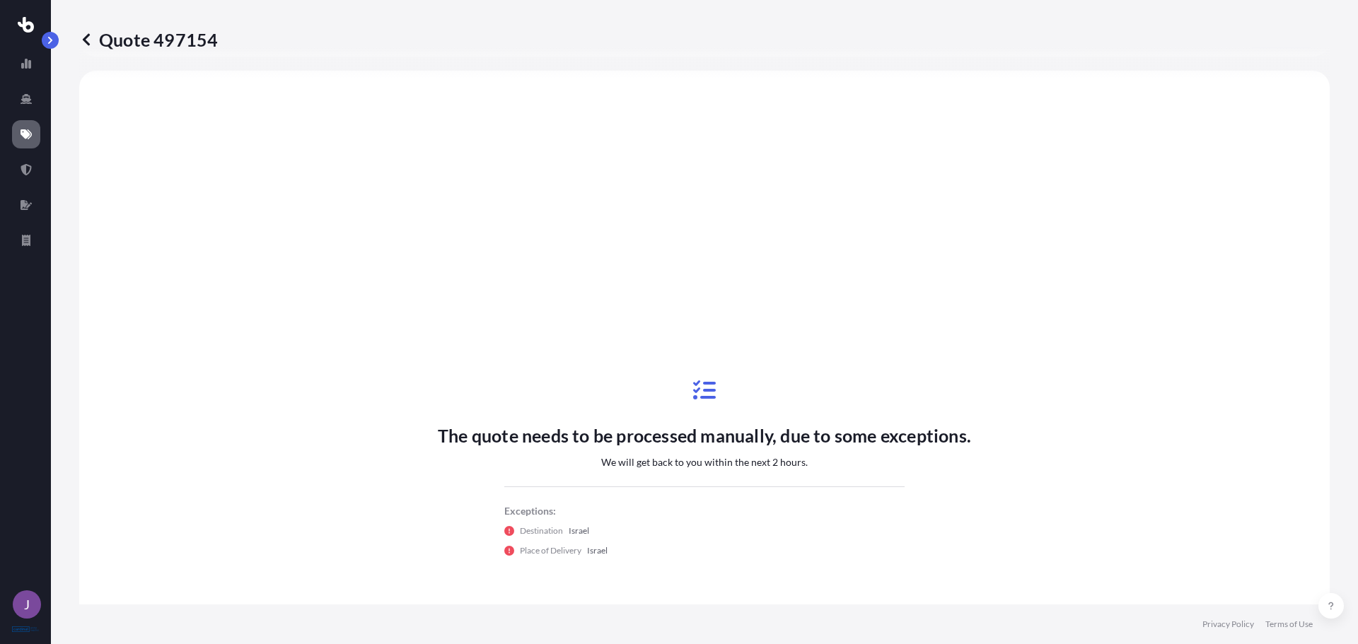
select select "Road"
select select "Air"
select select "Road"
select select "1"
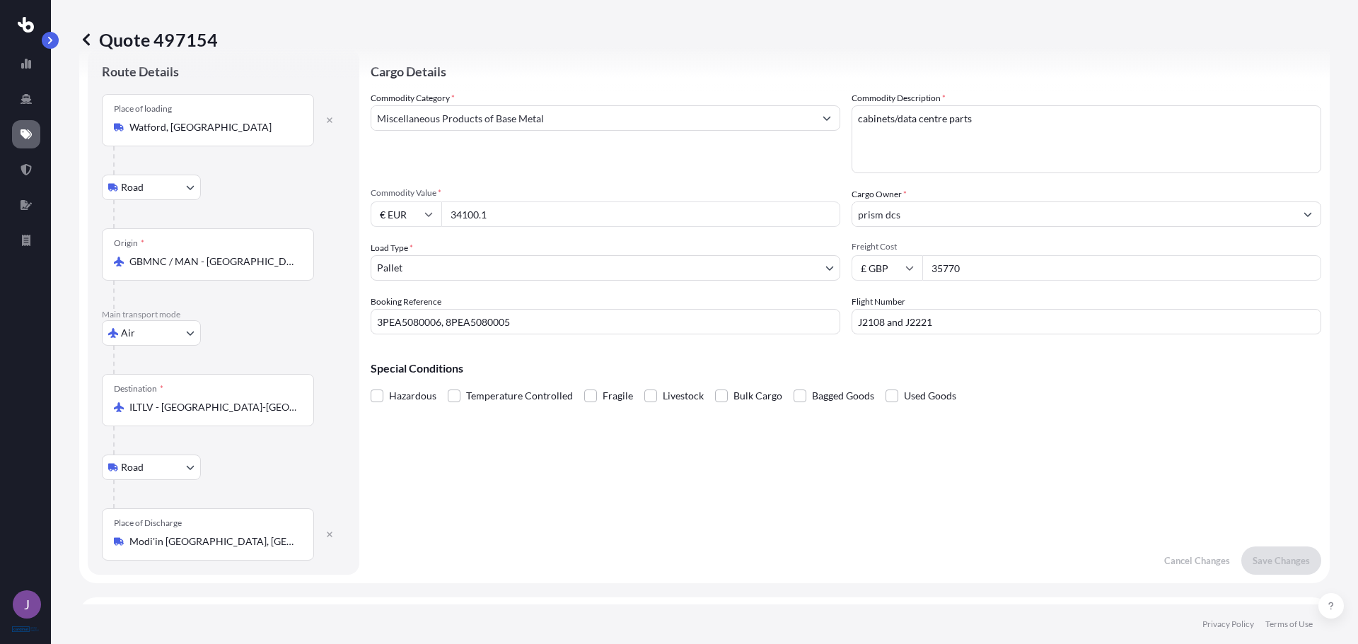
scroll to position [0, 0]
